Goal: Task Accomplishment & Management: Use online tool/utility

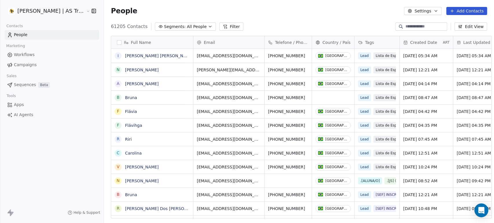
scroll to position [5, 5]
click at [22, 62] on span "Campaigns" at bounding box center [25, 65] width 23 height 6
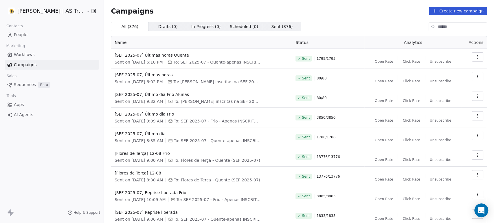
click at [39, 32] on link "People" at bounding box center [52, 35] width 94 height 10
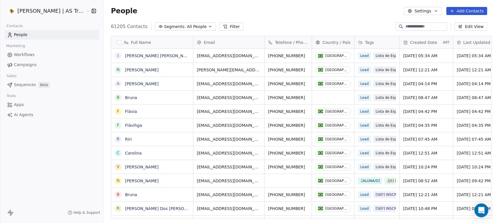
scroll to position [191, 389]
click at [167, 24] on span "Segments:" at bounding box center [175, 27] width 22 height 6
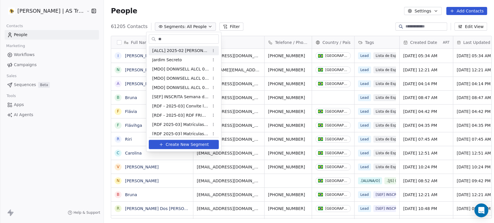
type input "*"
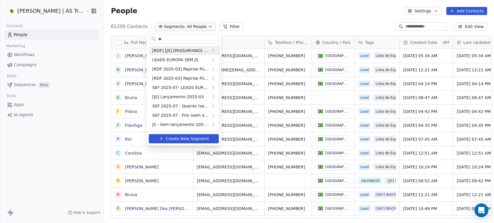
scroll to position [0, 0]
type input "**"
click at [175, 128] on div "JS - Sem lançamento 205-07" at bounding box center [184, 124] width 70 height 9
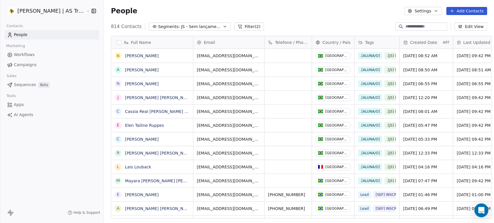
scroll to position [191, 389]
click at [165, 28] on span "Segments:" at bounding box center [169, 27] width 22 height 6
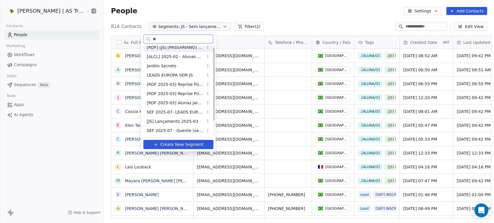
scroll to position [0, 0]
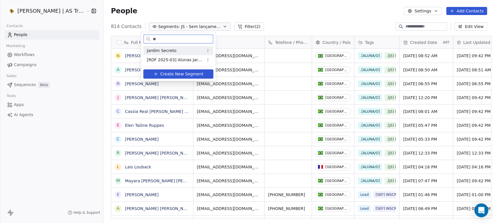
type input "*"
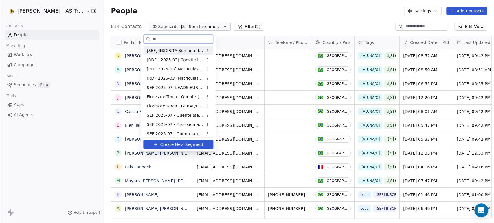
type input "*"
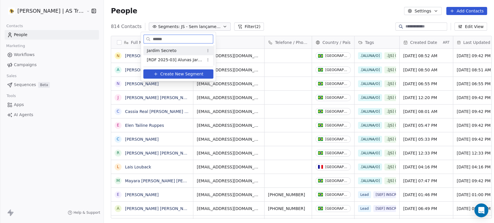
type input "******"
click at [159, 40] on input "******" at bounding box center [182, 39] width 61 height 8
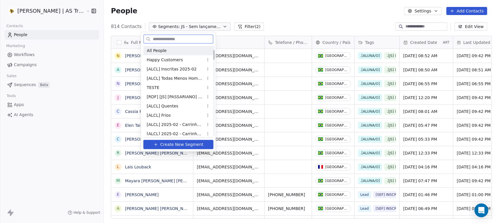
scroll to position [49, 0]
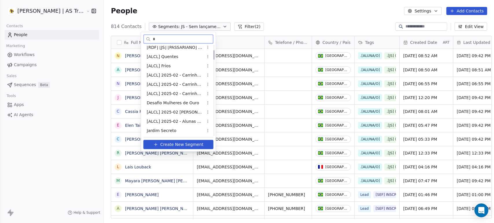
type input "**"
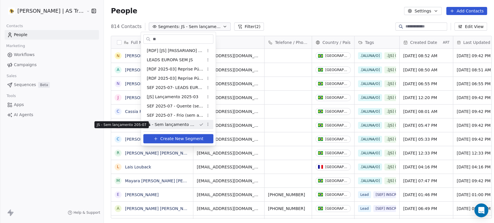
click at [168, 128] on span "JS - Sem lançamento 205-07" at bounding box center [170, 125] width 47 height 6
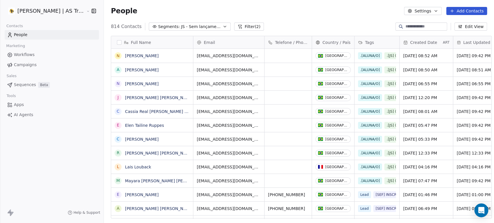
click at [41, 66] on link "Campaigns" at bounding box center [52, 65] width 94 height 10
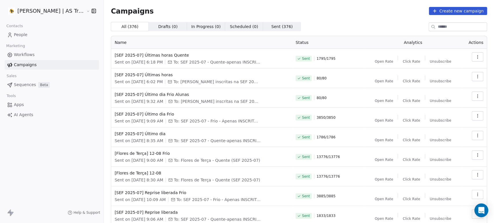
click at [65, 36] on link "People" at bounding box center [52, 35] width 94 height 10
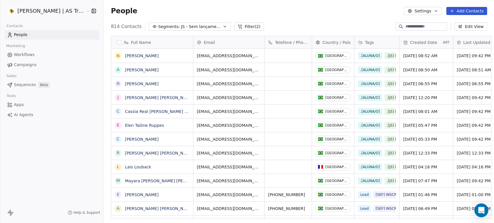
scroll to position [191, 389]
click at [240, 26] on button "Filter (2)" at bounding box center [249, 27] width 30 height 8
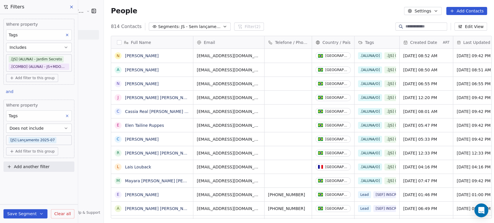
click at [71, 8] on icon at bounding box center [71, 7] width 5 height 5
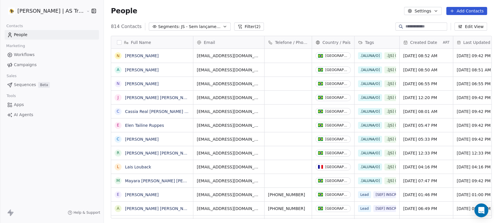
click at [43, 65] on link "Campaigns" at bounding box center [52, 65] width 94 height 10
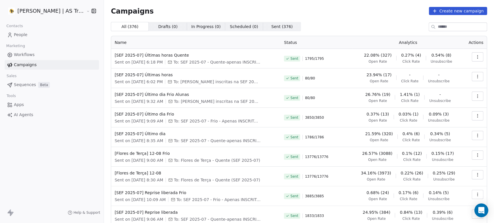
click at [53, 37] on link "People" at bounding box center [52, 35] width 94 height 10
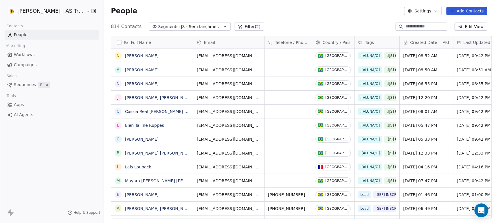
scroll to position [191, 389]
click at [181, 24] on span "JS - Sem lançamento 205-07" at bounding box center [201, 27] width 40 height 6
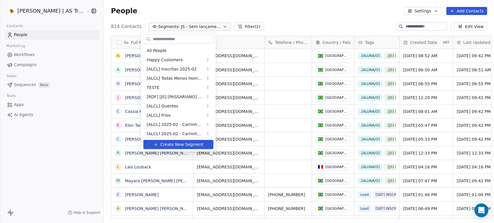
scroll to position [762, 0]
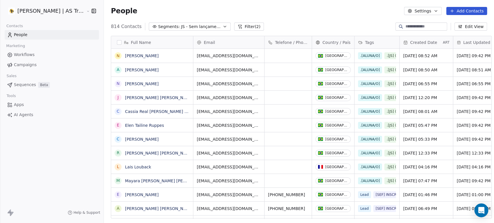
click at [180, 24] on html "[PERSON_NAME] | AS Treinamentos Contacts People Marketing Workflows Campaigns S…" at bounding box center [247, 111] width 494 height 223
click at [158, 24] on span "Segments:" at bounding box center [169, 27] width 22 height 6
click at [151, 24] on html "[PERSON_NAME] | AS Treinamentos Contacts People Marketing Workflows Campaigns S…" at bounding box center [247, 111] width 494 height 223
click at [68, 36] on link "People" at bounding box center [52, 35] width 94 height 10
click at [51, 67] on link "Campaigns" at bounding box center [52, 65] width 94 height 10
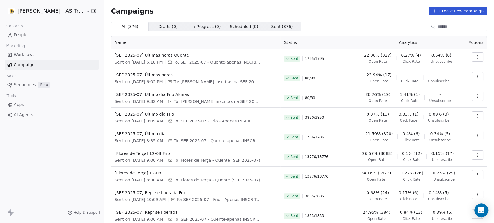
click at [58, 34] on link "People" at bounding box center [52, 35] width 94 height 10
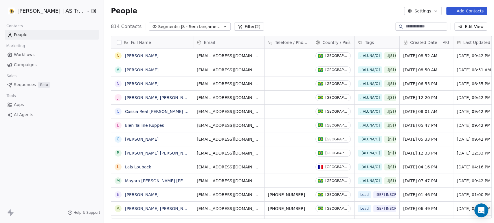
scroll to position [191, 389]
click at [185, 27] on span "JS - Sem lançamento 205-07" at bounding box center [201, 27] width 40 height 6
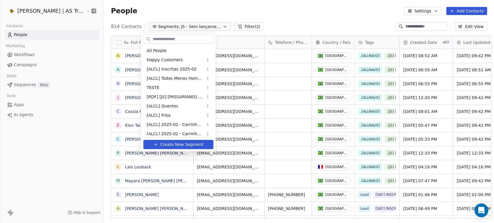
scroll to position [762, 0]
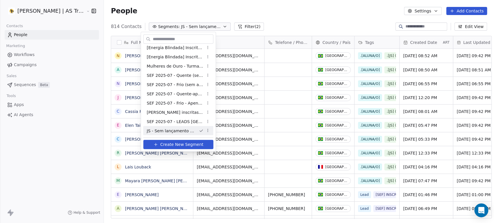
click at [240, 29] on html "[PERSON_NAME] | AS Treinamentos Contacts People Marketing Workflows Campaigns S…" at bounding box center [247, 111] width 494 height 223
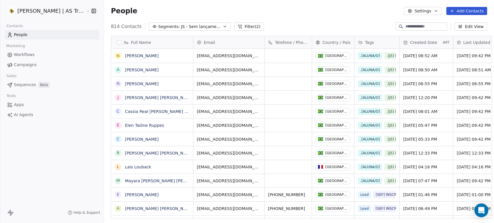
click at [243, 25] on button "Filter (2)" at bounding box center [249, 27] width 30 height 8
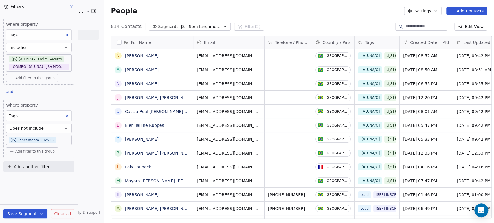
click at [56, 215] on span "Clear all" at bounding box center [62, 214] width 16 height 6
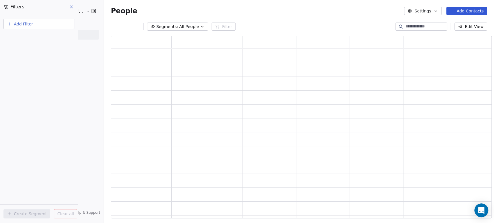
scroll to position [178, 376]
click at [50, 26] on button "Add Filter" at bounding box center [38, 24] width 71 height 10
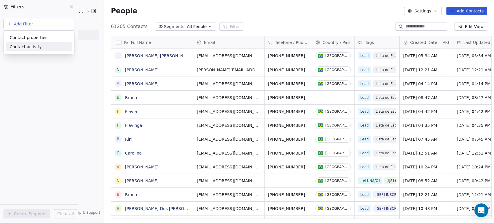
scroll to position [191, 389]
click at [38, 36] on span "Contact properties" at bounding box center [29, 37] width 38 height 6
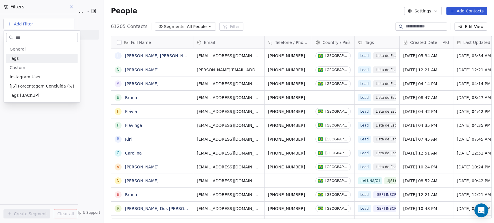
type input "***"
click at [39, 59] on div "Tags" at bounding box center [42, 59] width 64 height 6
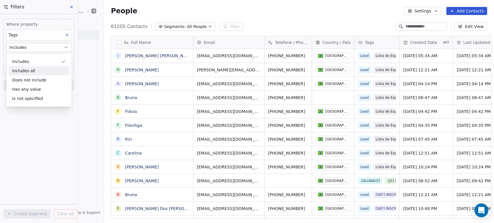
click at [39, 75] on div "Includes all" at bounding box center [39, 70] width 60 height 9
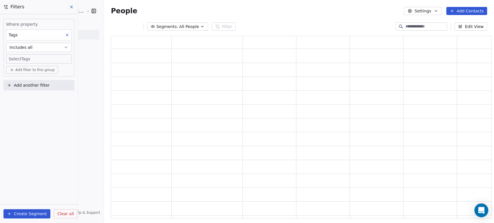
scroll to position [178, 376]
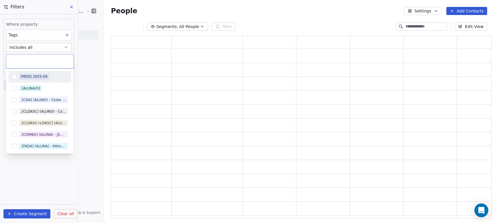
click at [46, 57] on body "[PERSON_NAME] | AS Treinamentos Contacts People Marketing Workflows Campaigns S…" at bounding box center [247, 111] width 494 height 223
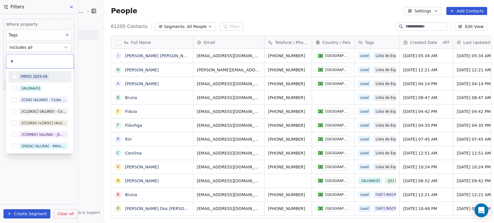
scroll to position [191, 389]
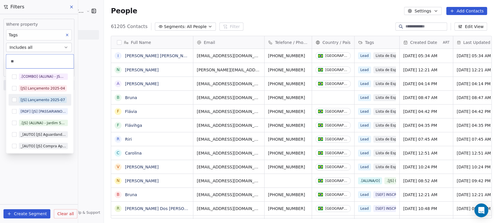
type input "**"
click at [44, 99] on div "[JS] Lançamento 2025-07" at bounding box center [43, 99] width 44 height 5
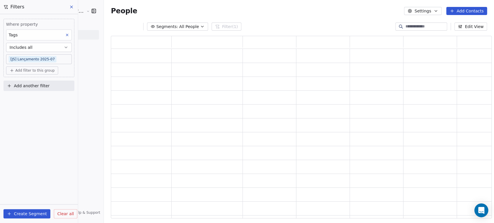
click at [86, 92] on html "[PERSON_NAME] | AS Treinamentos Contacts People Marketing Workflows Campaigns S…" at bounding box center [247, 111] width 494 height 223
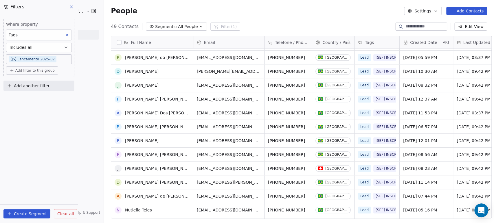
scroll to position [0, 0]
